Goal: Task Accomplishment & Management: Manage account settings

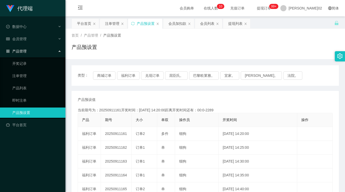
click at [159, 70] on div "类型： 商城订单 福利订单 兑现订单 屈臣氏。 巴黎欧莱雅。 宜家。 森亨。 法院。" at bounding box center [205, 75] width 267 height 20
click at [153, 77] on button "兑现订单" at bounding box center [152, 75] width 23 height 8
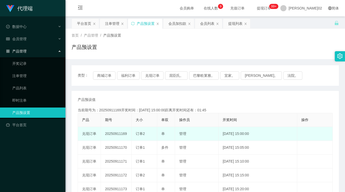
click at [113, 132] on td "20250911169" at bounding box center [116, 134] width 31 height 14
copy td "20250911169"
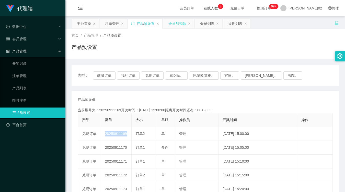
drag, startPoint x: 176, startPoint y: 24, endPoint x: 165, endPoint y: 38, distance: 18.2
click at [176, 24] on div "会员加扣款" at bounding box center [178, 24] width 18 height 10
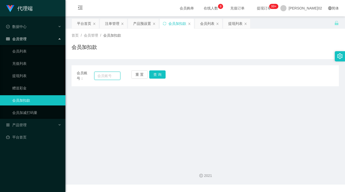
click at [106, 75] on input "text" at bounding box center [107, 76] width 26 height 8
paste input "Trio99"
type input "Trio99"
click at [159, 75] on button "查 询" at bounding box center [157, 74] width 16 height 8
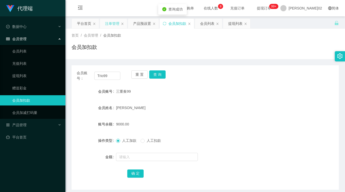
click at [111, 28] on div "注单管理" at bounding box center [112, 24] width 14 height 10
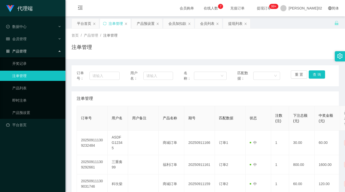
click at [224, 43] on div "首页 / 产品管理 / 注单管理 / 注单管理" at bounding box center [205, 44] width 267 height 22
click at [163, 75] on input "text" at bounding box center [158, 76] width 30 height 8
paste input "Trio99"
type input "Trio99"
click at [311, 73] on button "查 询" at bounding box center [317, 74] width 16 height 8
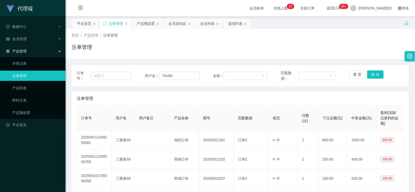
drag, startPoint x: 144, startPoint y: 24, endPoint x: 141, endPoint y: 39, distance: 16.0
click at [144, 24] on div "产品预设置" at bounding box center [146, 24] width 18 height 10
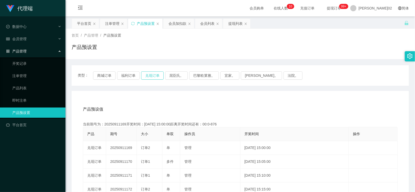
click at [154, 73] on button "兑现订单" at bounding box center [152, 75] width 23 height 8
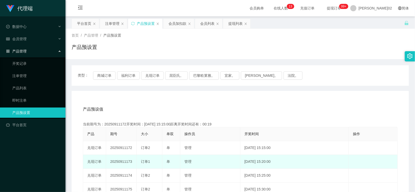
click at [124, 162] on td "20250911173" at bounding box center [121, 162] width 31 height 14
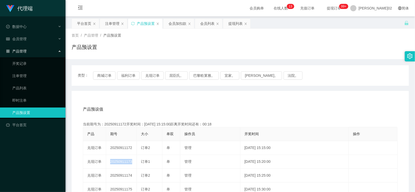
copy td "20250911173"
click at [193, 109] on div "产品预设值 添加期号" at bounding box center [240, 109] width 315 height 14
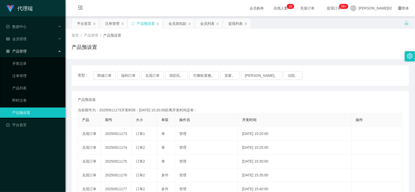
click at [159, 75] on button "兑现订单" at bounding box center [152, 75] width 23 height 8
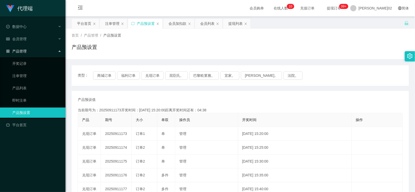
click at [159, 75] on button "兑现订单" at bounding box center [152, 75] width 23 height 8
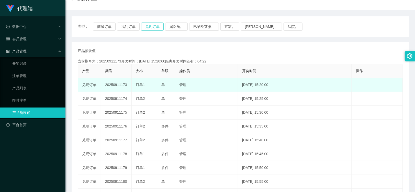
scroll to position [57, 0]
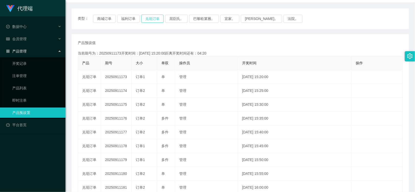
click at [150, 18] on button "兑现订单" at bounding box center [152, 19] width 23 height 8
click at [153, 17] on button "兑现订单" at bounding box center [152, 19] width 23 height 8
click at [157, 16] on button "兑现订单" at bounding box center [152, 19] width 23 height 8
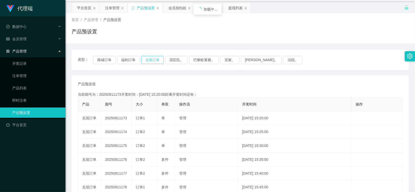
scroll to position [0, 0]
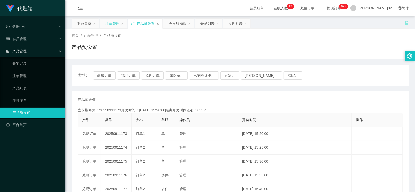
click at [106, 23] on div "注单管理" at bounding box center [112, 24] width 14 height 10
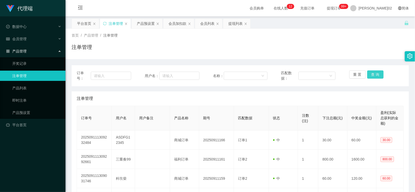
click at [374, 76] on button "查 询" at bounding box center [375, 74] width 16 height 8
click at [185, 79] on input "text" at bounding box center [179, 76] width 40 height 8
click at [172, 75] on input "text" at bounding box center [179, 76] width 40 height 8
paste input "20250911173期 【A方案】 选择 订单1 单 输入总计积分 2200 20250911173期 【B方案】 选择 订单1 单 输入总计积分 4100…"
type input "20250911173期 【A方案】 选择 订单1 单 输入总计积分 2200 20250911173期 【B方案】 选择 订单1 单 输入总计积分 4100…"
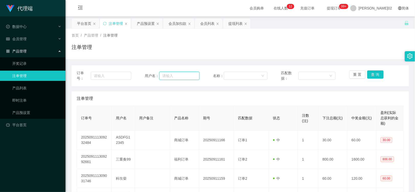
click at [169, 78] on input "text" at bounding box center [179, 76] width 40 height 8
paste input "Trio99"
type input "Trio99"
click at [387, 71] on div "重 置 查 询" at bounding box center [376, 75] width 54 height 11
click at [371, 74] on button "查 询" at bounding box center [375, 74] width 16 height 8
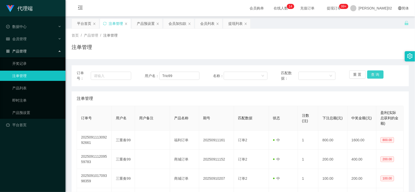
click at [372, 75] on button "查 询" at bounding box center [375, 74] width 16 height 8
click at [372, 75] on div "重 置 查 询" at bounding box center [376, 75] width 54 height 11
click at [372, 75] on button "查 询" at bounding box center [375, 74] width 16 height 8
click at [372, 75] on div "重 置 查 询" at bounding box center [376, 75] width 54 height 11
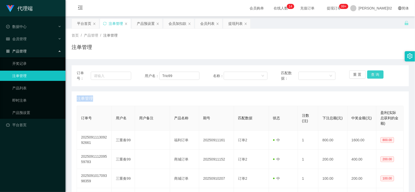
click at [372, 75] on button "查 询" at bounding box center [375, 74] width 16 height 8
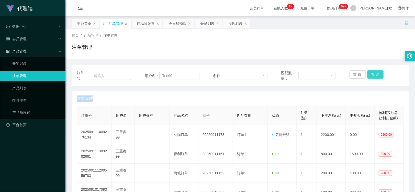
click at [377, 75] on button "查 询" at bounding box center [375, 74] width 16 height 8
click at [377, 75] on button "查 询" at bounding box center [378, 74] width 22 height 8
click at [377, 75] on button "查 询" at bounding box center [375, 74] width 16 height 8
click at [377, 75] on div "重 置 查 询" at bounding box center [376, 75] width 54 height 11
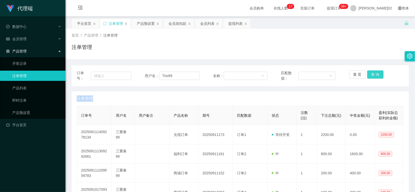
drag, startPoint x: 377, startPoint y: 75, endPoint x: 375, endPoint y: 74, distance: 3.0
click at [375, 74] on button "查 询" at bounding box center [375, 74] width 16 height 8
click at [375, 74] on div "重 置 查 询" at bounding box center [376, 75] width 54 height 11
click at [379, 77] on button "查 询" at bounding box center [375, 74] width 16 height 8
click at [148, 20] on div "产品预设置" at bounding box center [146, 24] width 18 height 10
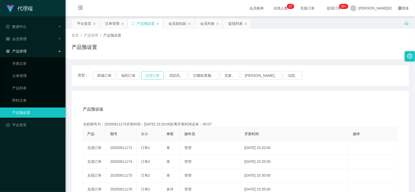
click at [155, 77] on button "兑现订单" at bounding box center [152, 75] width 23 height 8
click at [115, 25] on div "注单管理" at bounding box center [112, 24] width 14 height 10
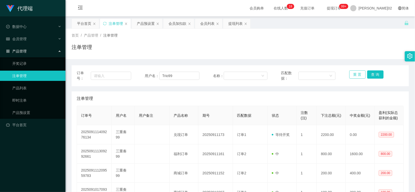
click at [354, 73] on button "重 置" at bounding box center [357, 74] width 16 height 8
click at [308, 106] on th "注数(注)" at bounding box center [307, 115] width 20 height 19
click at [198, 25] on div "会员列表" at bounding box center [208, 24] width 27 height 10
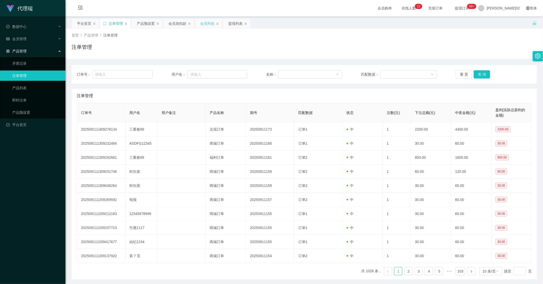
click at [205, 21] on div "会员列表" at bounding box center [207, 24] width 14 height 10
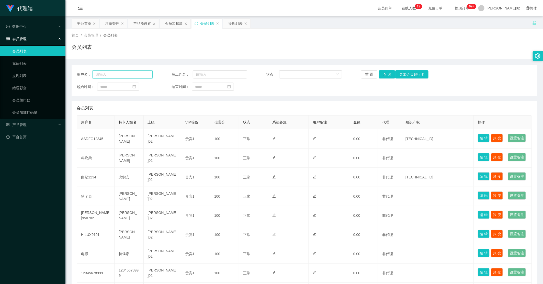
click at [114, 73] on input "text" at bounding box center [123, 74] width 60 height 8
paste input "Trio99"
type input "Trio99"
click at [385, 73] on button "查 询" at bounding box center [387, 74] width 16 height 8
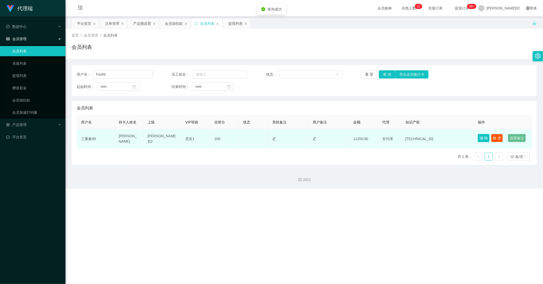
click at [415, 136] on button "编 辑" at bounding box center [484, 138] width 12 height 8
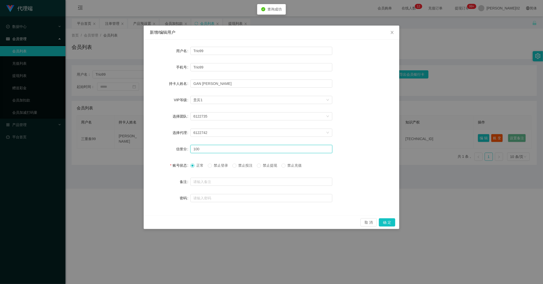
drag, startPoint x: 225, startPoint y: 148, endPoint x: 130, endPoint y: 148, distance: 94.6
click at [130, 148] on div "新增/编辑用户 用户名 Trio99 手机号 Trio99 持卡人姓名 GAN [PERSON_NAME] VIP等级 选择VIP等级 贵宾1 选择团队 61…" at bounding box center [271, 142] width 543 height 284
type input "80"
click at [387, 192] on button "确 定" at bounding box center [387, 222] width 16 height 8
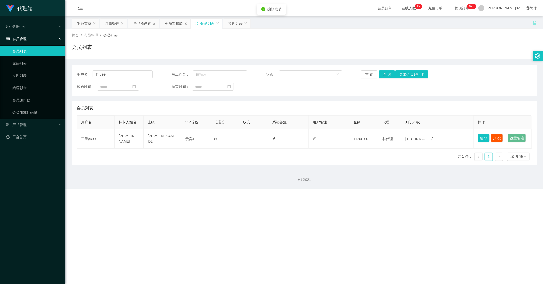
click at [387, 192] on div "代理端 数据中心 会员管理 会员列表 充值列表 提现列表 赠送彩金 会员加扣款 会员加减打码量 产品管理 开奖记录 注单管理 产品列表 即时注单 产品预设置 …" at bounding box center [271, 142] width 543 height 284
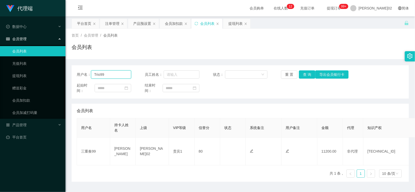
click at [108, 74] on input "Trio99" at bounding box center [111, 74] width 40 height 8
drag, startPoint x: 109, startPoint y: 73, endPoint x: 88, endPoint y: 75, distance: 20.5
click at [88, 75] on div "用户名： Trio99" at bounding box center [104, 74] width 54 height 8
click at [301, 74] on button "查 询" at bounding box center [307, 74] width 16 height 8
drag, startPoint x: 118, startPoint y: 76, endPoint x: 271, endPoint y: 54, distance: 154.2
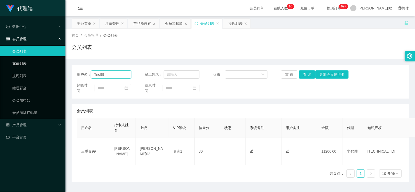
click at [40, 65] on section "代理端 数据中心 会员管理 会员列表 充值列表 提现列表 赠送彩金 会员加扣款 会员加减打码量 产品管理 开奖记录 注单管理 产品列表 即时注单 产品预设置 …" at bounding box center [207, 102] width 415 height 205
paste input "18888"
type input "Tr18888"
click at [299, 75] on button "查 询" at bounding box center [307, 74] width 16 height 8
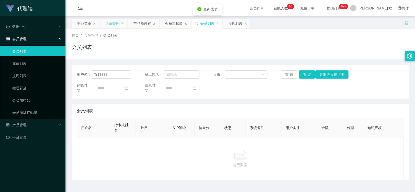
click at [116, 22] on div "注单管理" at bounding box center [112, 24] width 14 height 10
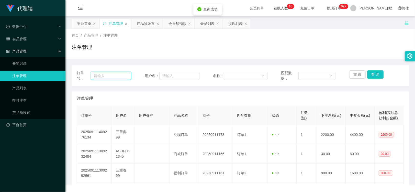
drag, startPoint x: 120, startPoint y: 75, endPoint x: 126, endPoint y: 75, distance: 6.1
click at [121, 75] on input "text" at bounding box center [111, 76] width 40 height 8
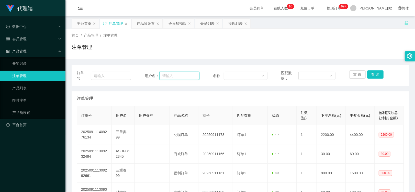
click at [164, 75] on input "text" at bounding box center [179, 76] width 40 height 8
paste input "Tr18888"
type input "Tr18888"
click at [370, 72] on button "查 询" at bounding box center [375, 74] width 16 height 8
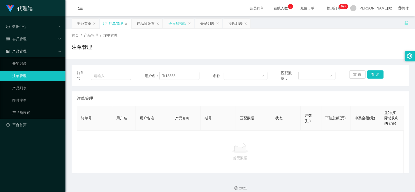
click at [175, 23] on div "会员加扣款" at bounding box center [178, 24] width 18 height 10
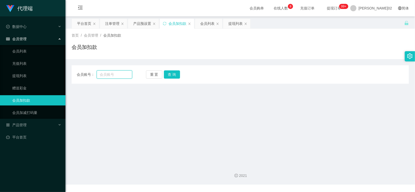
click at [116, 75] on input "text" at bounding box center [115, 74] width 36 height 8
paste input "Tr18888"
click at [168, 73] on button "查 询" at bounding box center [172, 74] width 16 height 8
drag, startPoint x: 116, startPoint y: 73, endPoint x: 94, endPoint y: 72, distance: 21.5
click at [93, 73] on div "会员账号： Tr18888" at bounding box center [104, 74] width 55 height 8
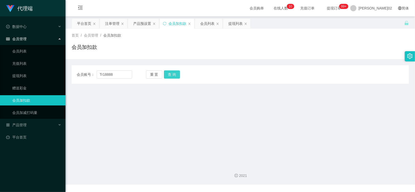
click at [173, 73] on button "查 询" at bounding box center [172, 74] width 16 height 8
click at [103, 74] on input "Tr18888" at bounding box center [115, 74] width 36 height 8
click at [174, 69] on div "会员账号： Trl8888 重 置 查 询 会员账号 会员姓名 账号余额 操作类型 人工加款 人工扣款 金额 确 定" at bounding box center [240, 74] width 337 height 18
click at [173, 72] on button "查 询" at bounding box center [172, 74] width 16 height 8
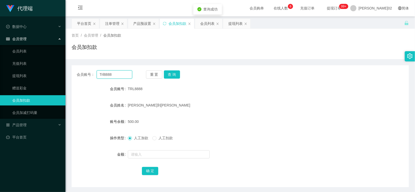
click at [116, 75] on input "Trl8888" at bounding box center [115, 74] width 36 height 8
click at [119, 73] on input "Trl8888" at bounding box center [115, 74] width 36 height 8
paste input "Ruby90"
type input "Ruby90"
click at [169, 76] on button "查 询" at bounding box center [172, 74] width 16 height 8
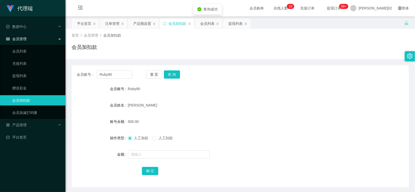
click at [231, 116] on div "500.00" at bounding box center [226, 121] width 197 height 10
click at [141, 24] on div "产品预设置" at bounding box center [142, 24] width 18 height 10
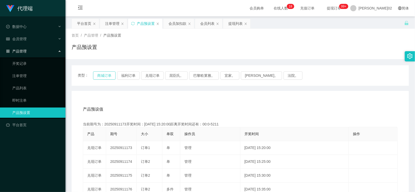
click at [102, 75] on button "商城订单" at bounding box center [104, 75] width 23 height 8
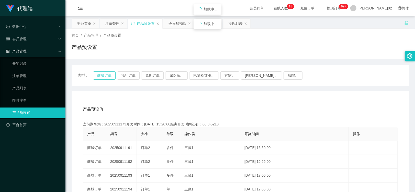
click at [102, 75] on button "商城订单" at bounding box center [104, 75] width 23 height 8
click at [111, 73] on button "商城订单" at bounding box center [104, 75] width 23 height 8
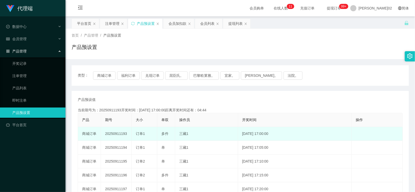
click at [119, 132] on td "20250911193" at bounding box center [116, 134] width 31 height 14
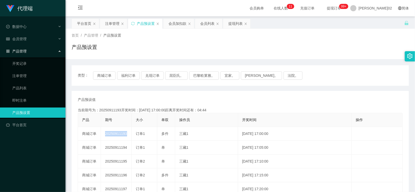
copy td "20250911193"
click at [104, 76] on button "商城订单" at bounding box center [104, 75] width 23 height 8
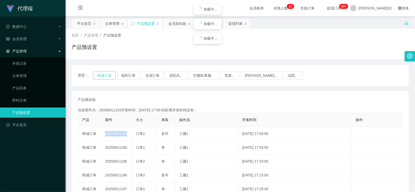
click at [104, 76] on button "商城订单" at bounding box center [104, 75] width 23 height 8
drag, startPoint x: 97, startPoint y: 71, endPoint x: 98, endPoint y: 74, distance: 3.2
click at [98, 73] on button "商城订单" at bounding box center [104, 75] width 23 height 8
click at [99, 75] on button "商城订单" at bounding box center [104, 75] width 23 height 8
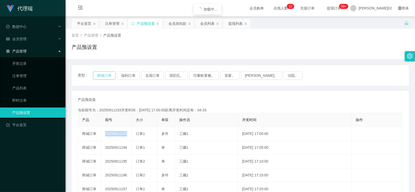
type button "k3wph"
